Goal: Information Seeking & Learning: Understand process/instructions

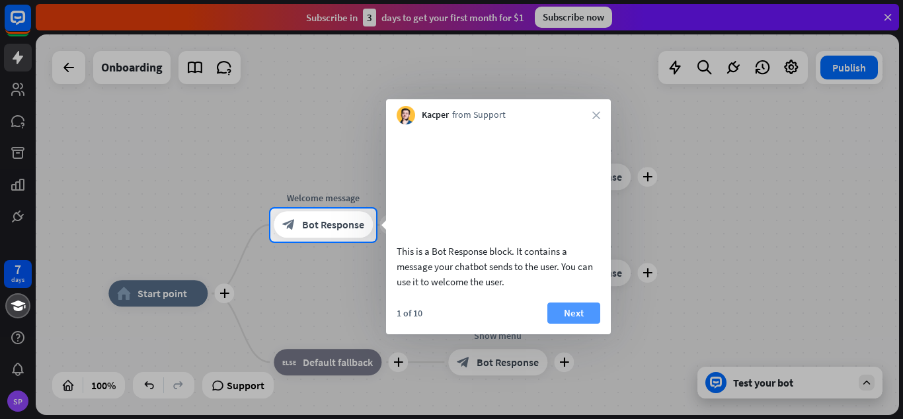
click at [585, 323] on button "Next" at bounding box center [574, 312] width 53 height 21
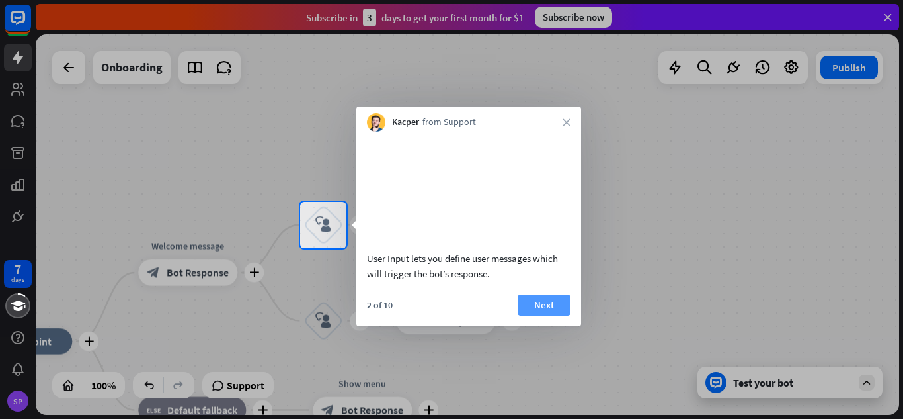
click at [546, 315] on button "Next" at bounding box center [544, 304] width 53 height 21
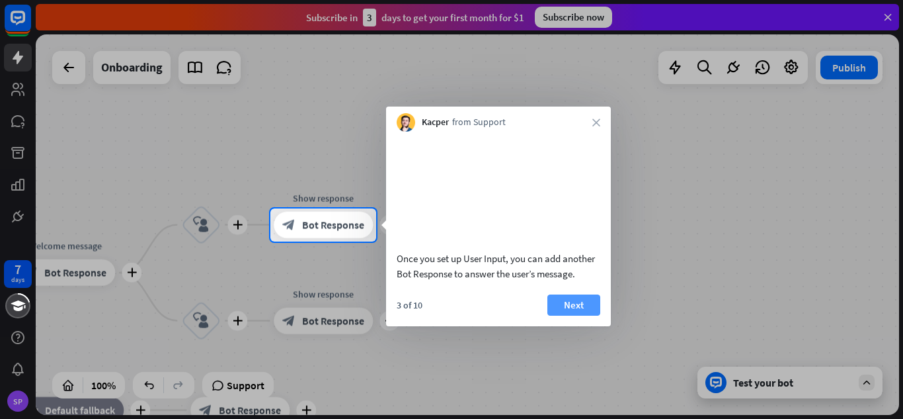
click at [567, 315] on button "Next" at bounding box center [574, 304] width 53 height 21
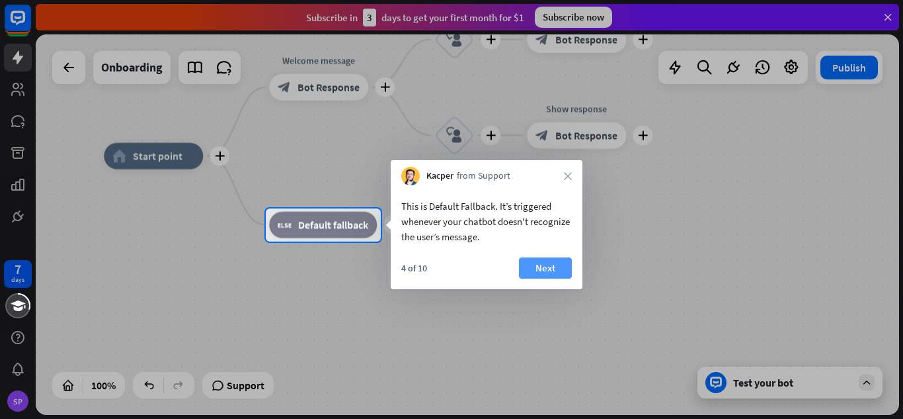
click at [536, 263] on button "Next" at bounding box center [545, 267] width 53 height 21
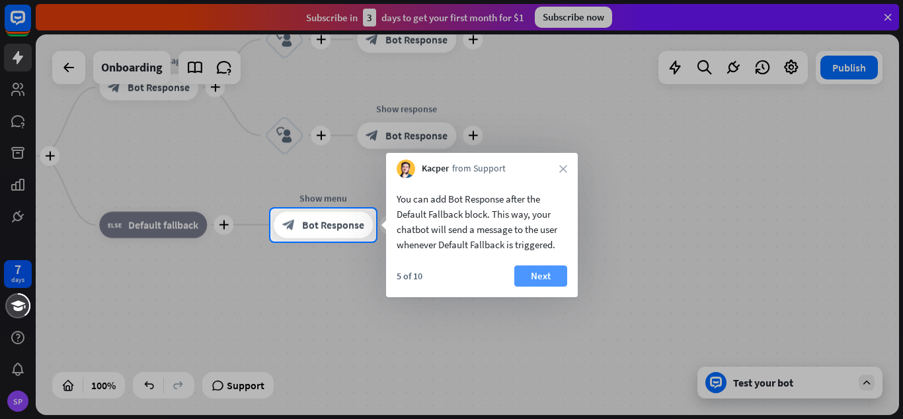
click at [535, 276] on button "Next" at bounding box center [541, 275] width 53 height 21
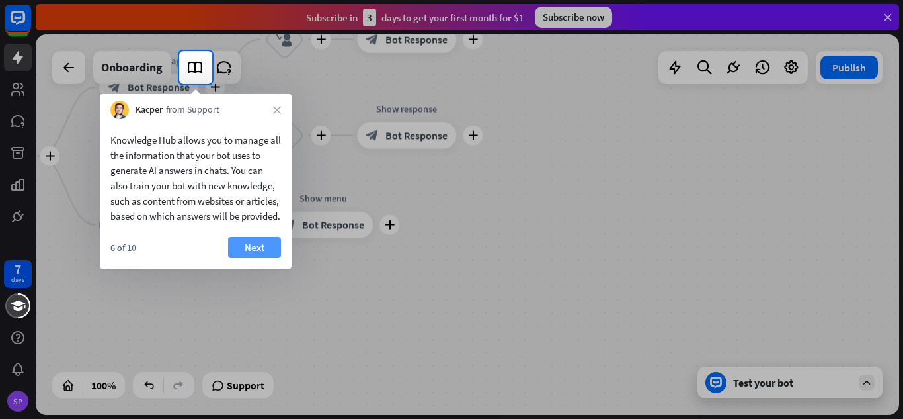
click at [261, 257] on button "Next" at bounding box center [254, 247] width 53 height 21
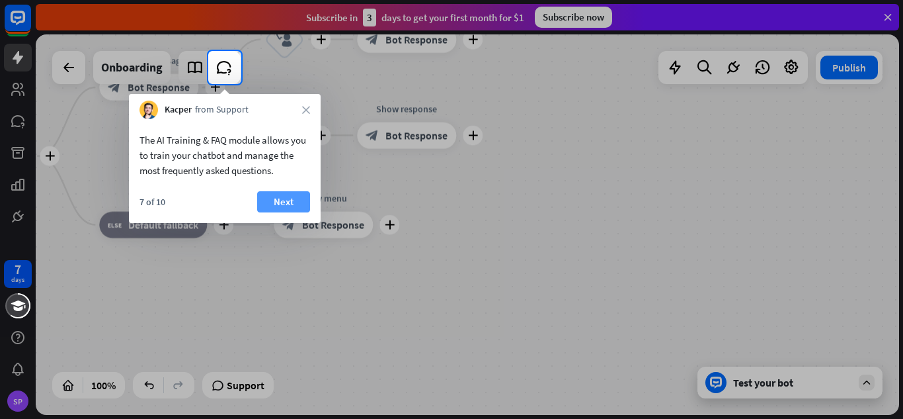
click at [288, 206] on button "Next" at bounding box center [283, 201] width 53 height 21
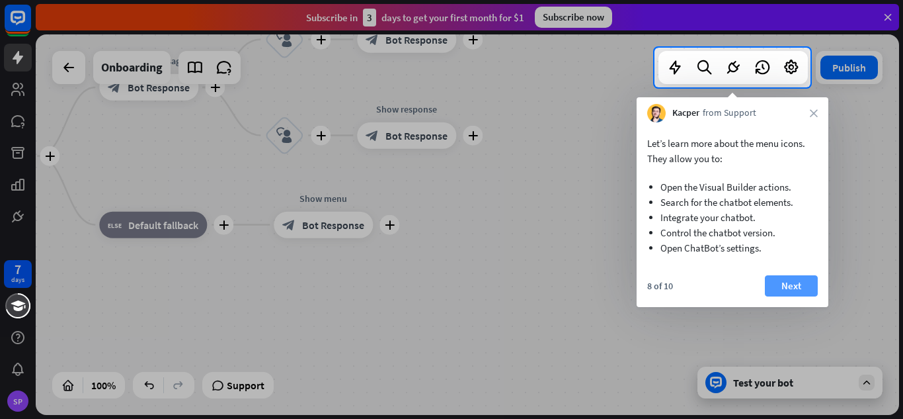
click at [778, 284] on button "Next" at bounding box center [791, 285] width 53 height 21
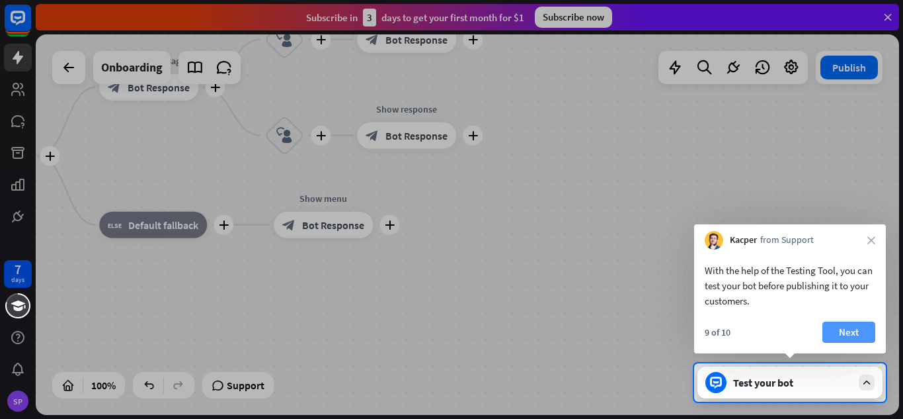
click at [830, 338] on button "Next" at bounding box center [849, 331] width 53 height 21
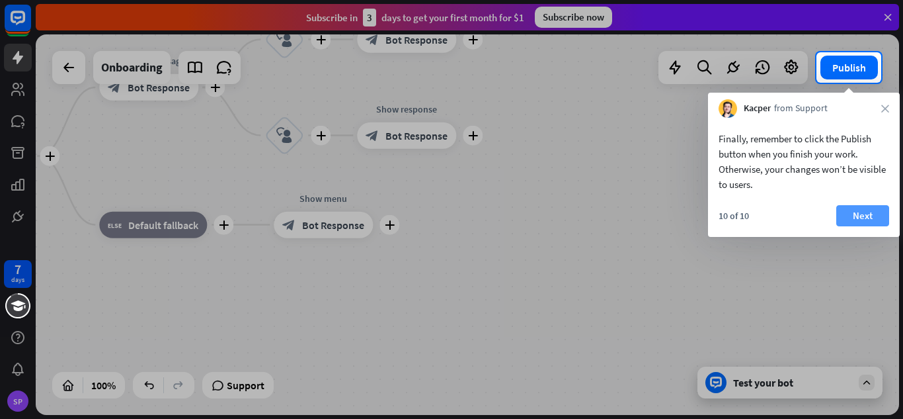
click at [837, 209] on button "Next" at bounding box center [863, 215] width 53 height 21
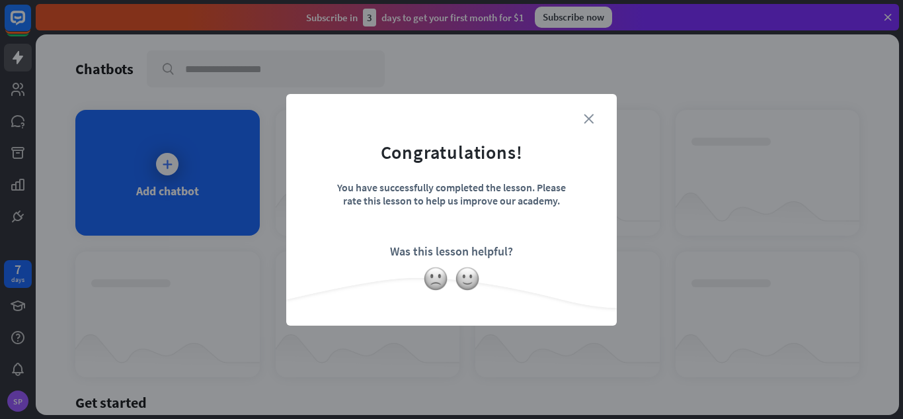
click at [590, 123] on icon "close" at bounding box center [589, 119] width 10 height 10
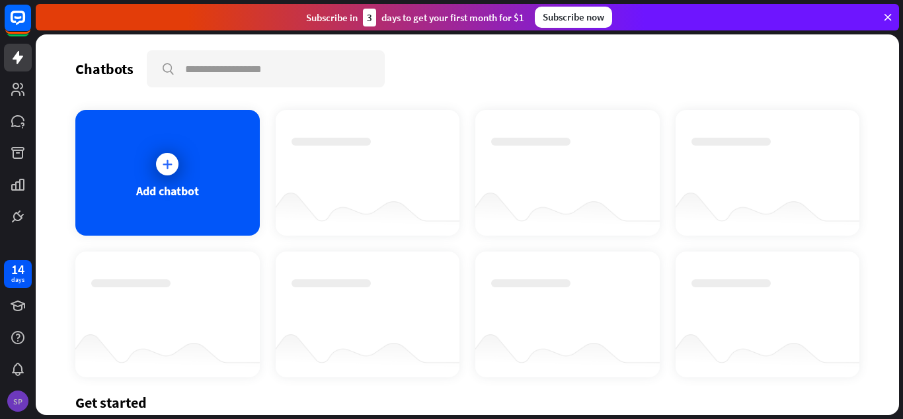
click at [21, 396] on div "SP" at bounding box center [17, 400] width 21 height 21
